Goal: Information Seeking & Learning: Learn about a topic

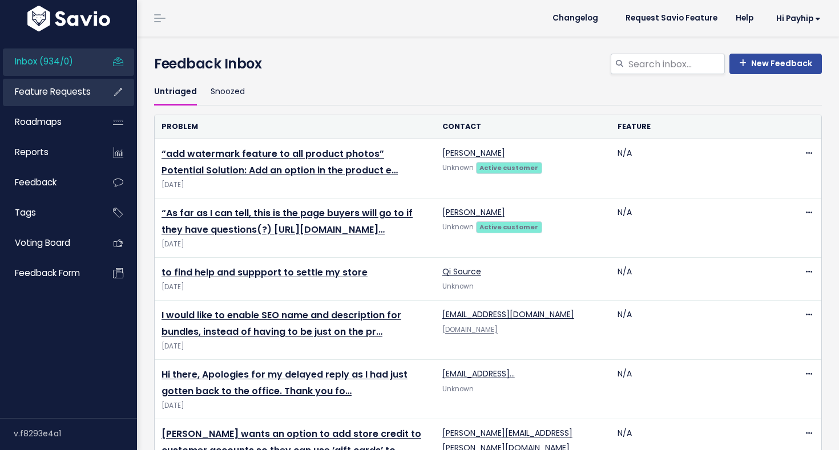
click at [51, 97] on span "Feature Requests" at bounding box center [53, 92] width 76 height 12
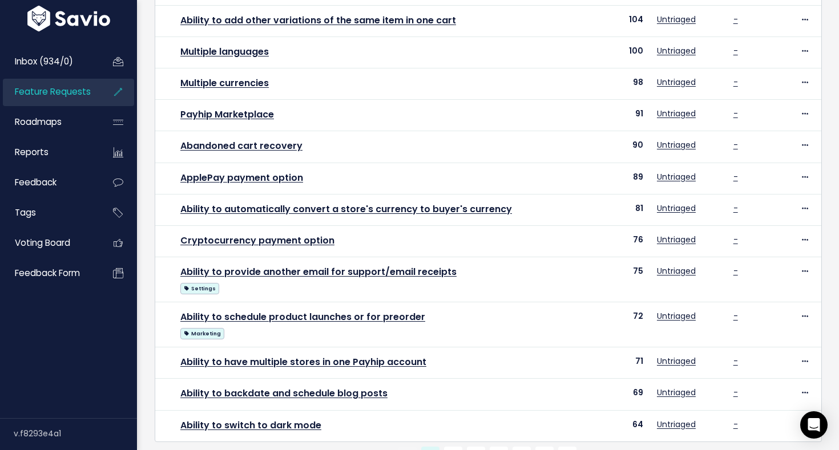
scroll to position [400, 0]
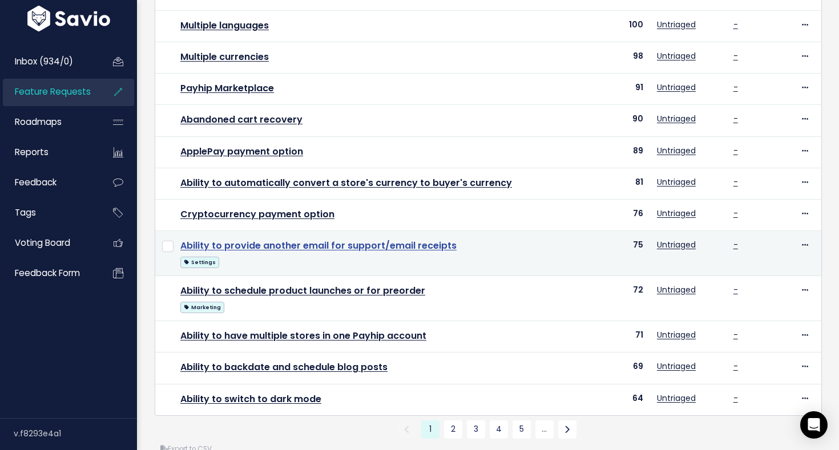
click at [320, 246] on link "Ability to provide another email for support/email receipts" at bounding box center [318, 245] width 276 height 13
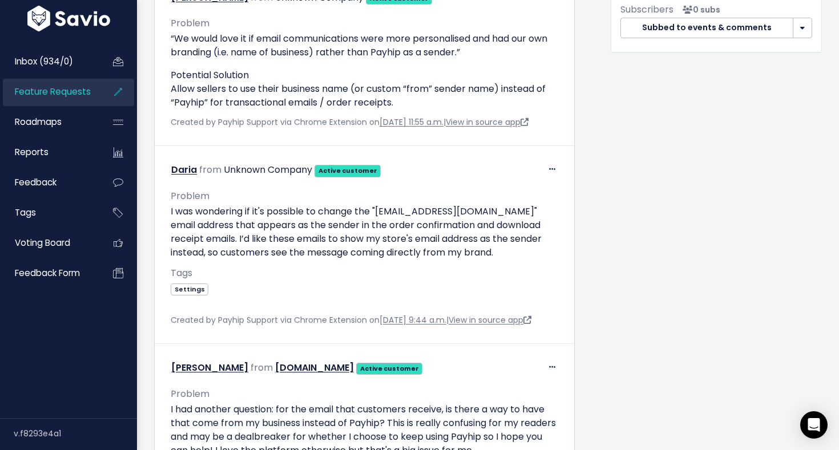
scroll to position [514, 0]
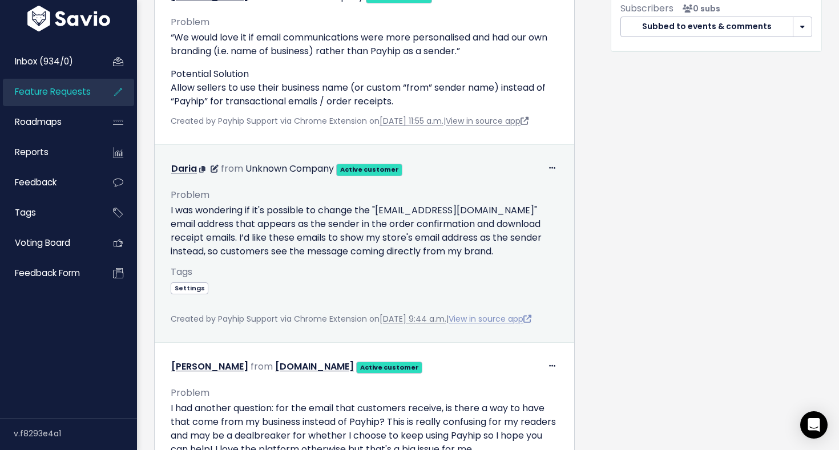
click at [502, 325] on link "View in source app" at bounding box center [490, 318] width 83 height 11
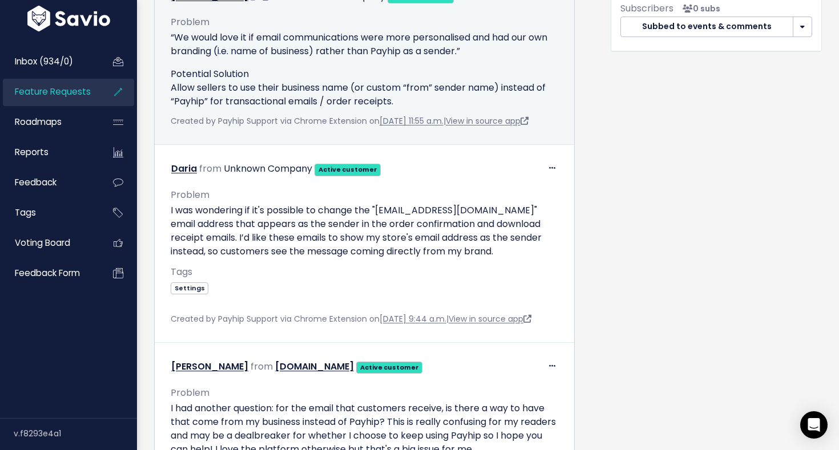
scroll to position [0, 0]
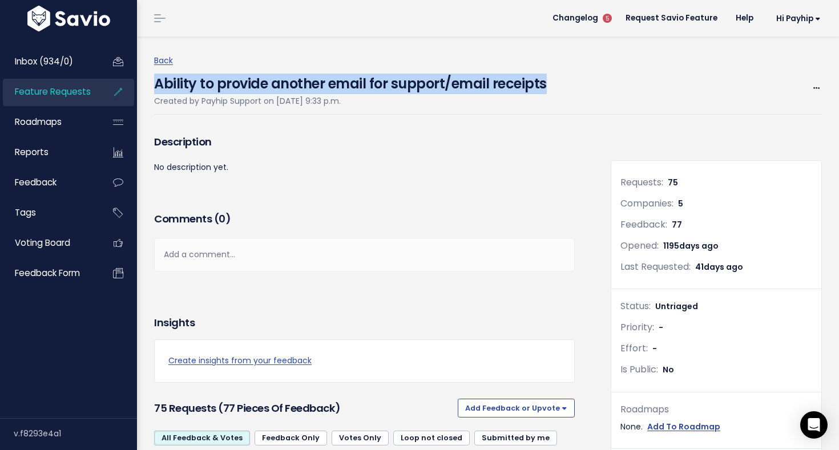
drag, startPoint x: 560, startPoint y: 86, endPoint x: 158, endPoint y: 87, distance: 402.5
click at [158, 87] on div "Ability to provide another email for support/email receipts Created by Payhip S…" at bounding box center [488, 91] width 668 height 47
copy h4 "Ability to provide another email for support/email receipts"
